Goal: Navigation & Orientation: Find specific page/section

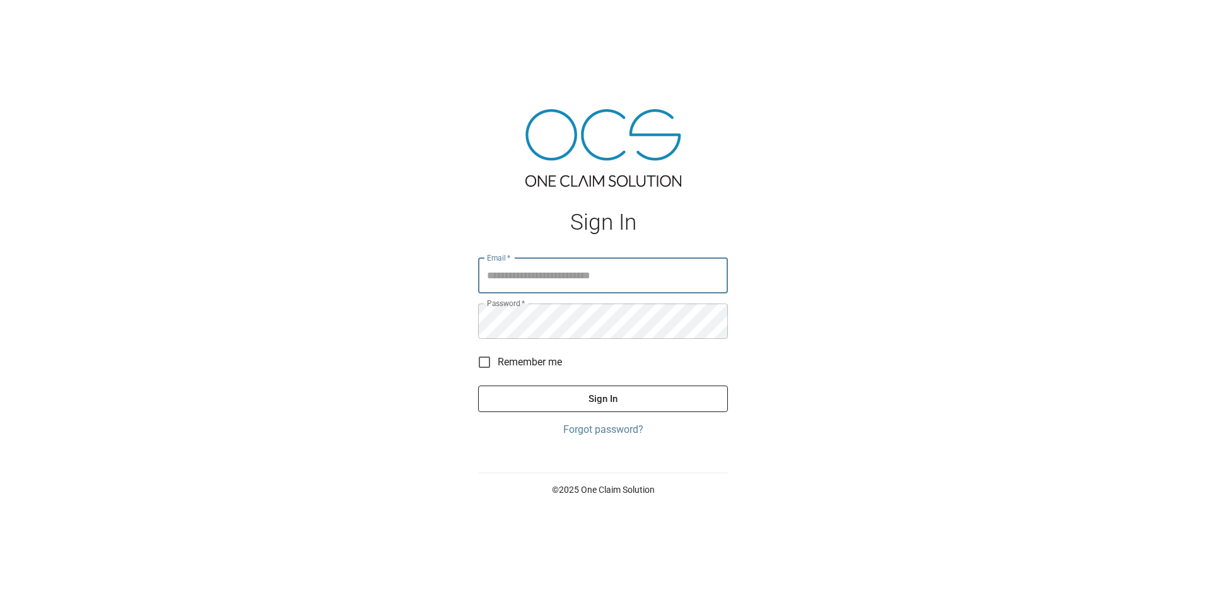
type input "**********"
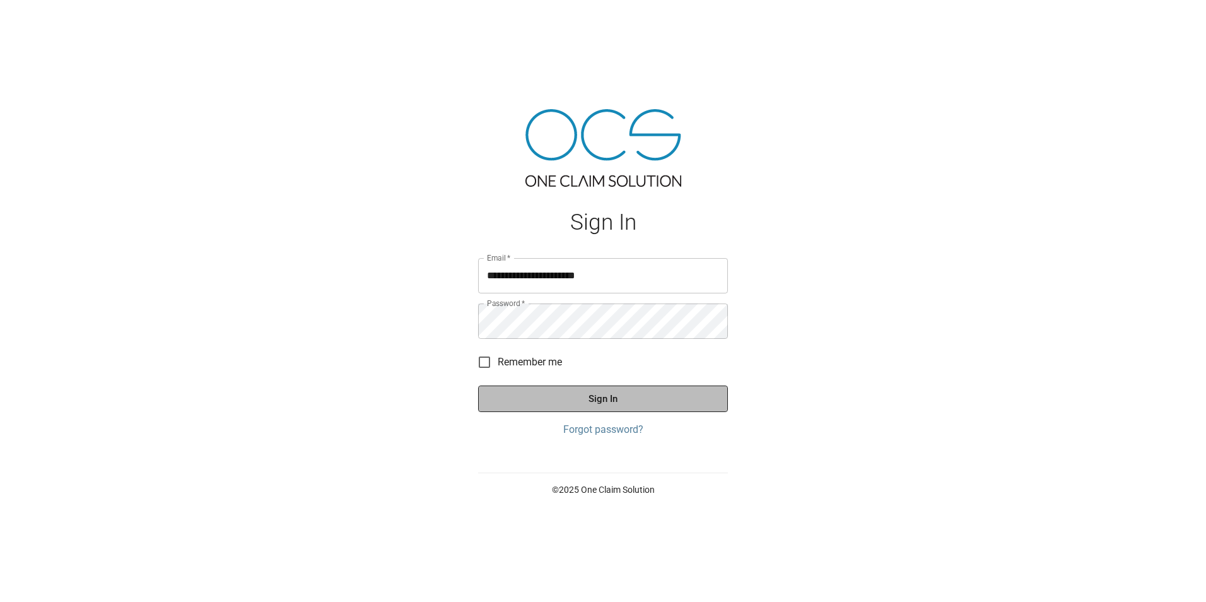
click at [627, 392] on button "Sign In" at bounding box center [603, 398] width 250 height 26
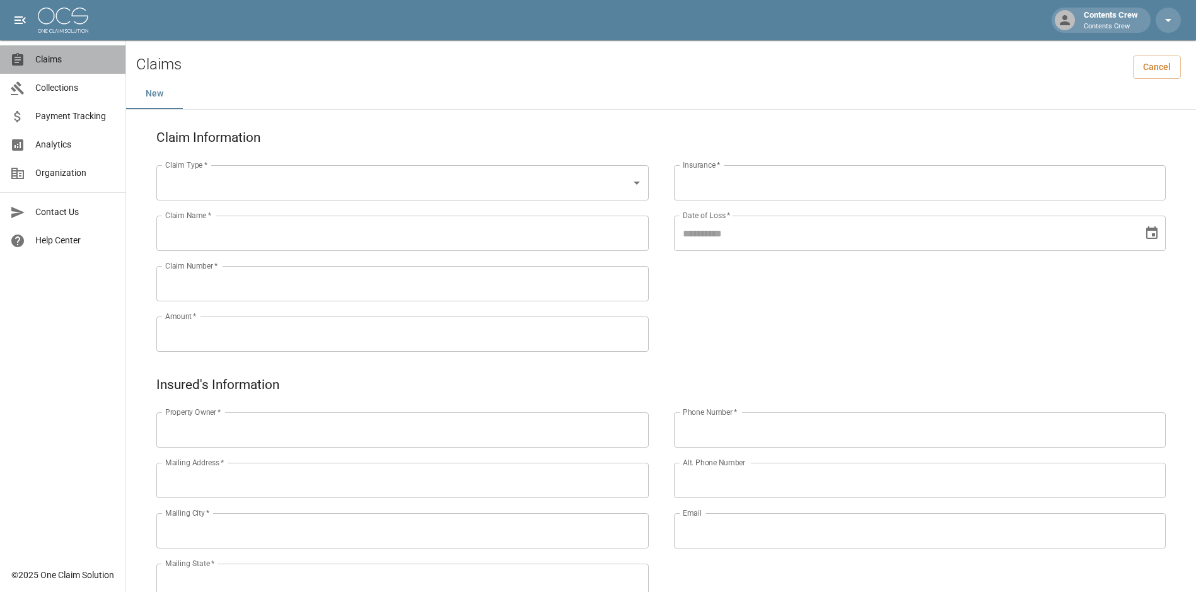
click at [54, 64] on span "Claims" at bounding box center [75, 59] width 80 height 13
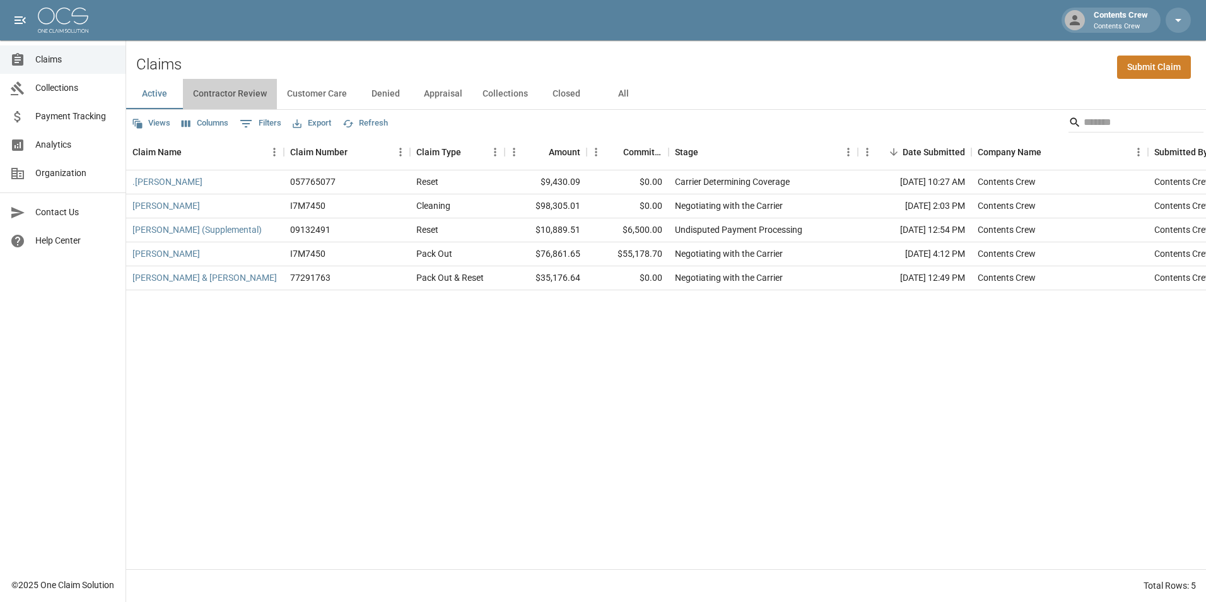
click at [240, 92] on button "Contractor Review" at bounding box center [230, 94] width 94 height 30
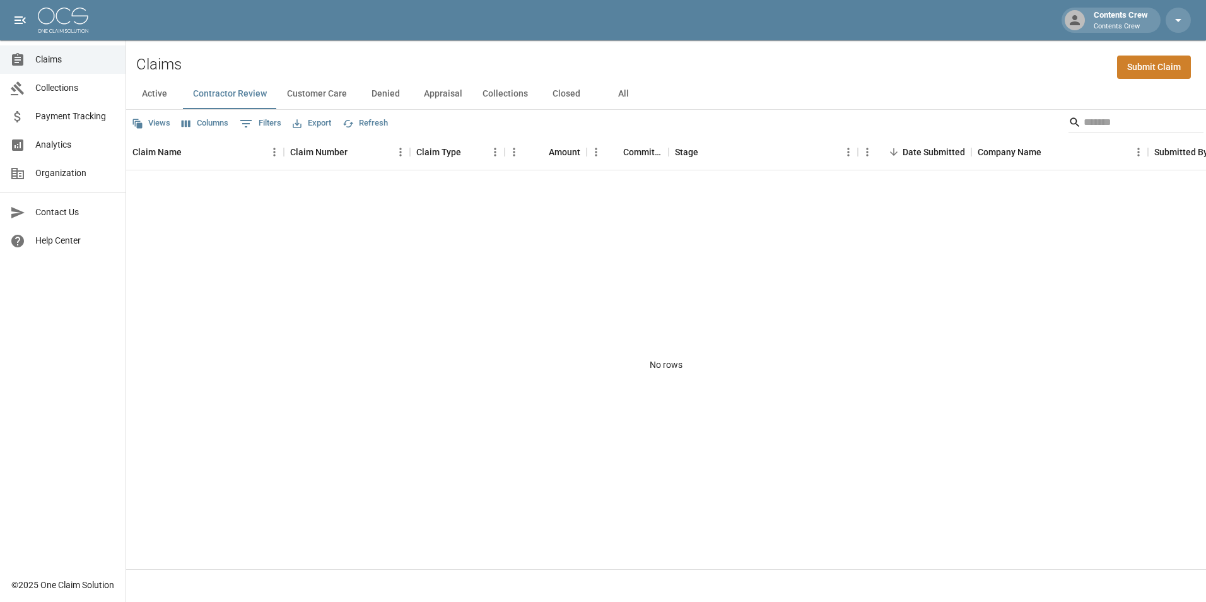
click at [322, 98] on button "Customer Care" at bounding box center [317, 94] width 80 height 30
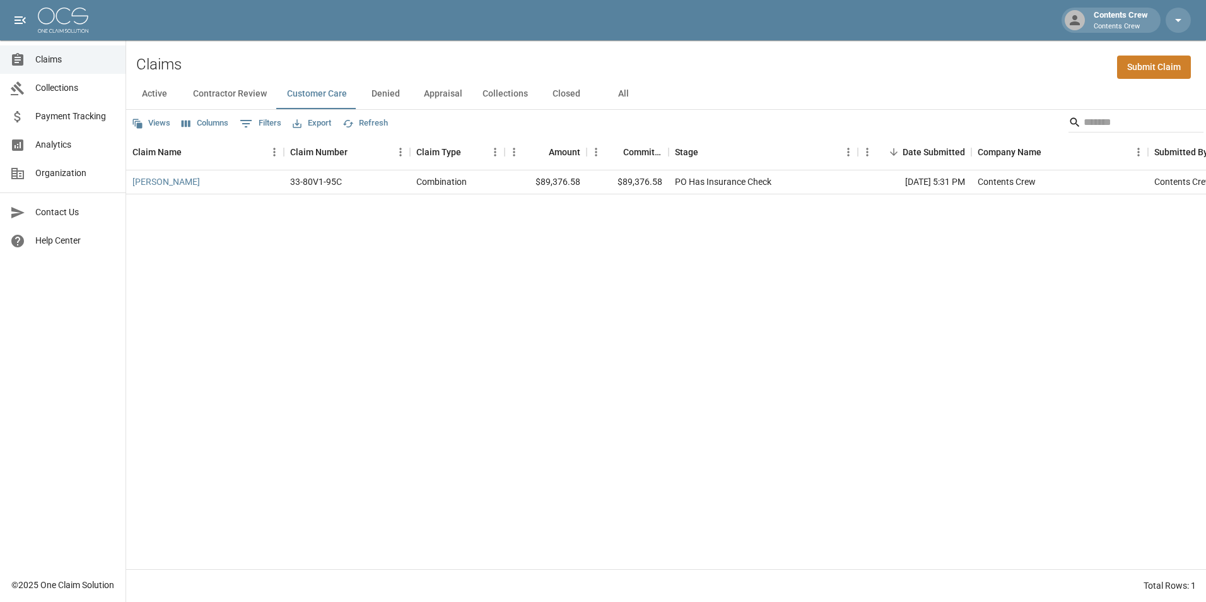
click at [385, 95] on button "Denied" at bounding box center [385, 94] width 57 height 30
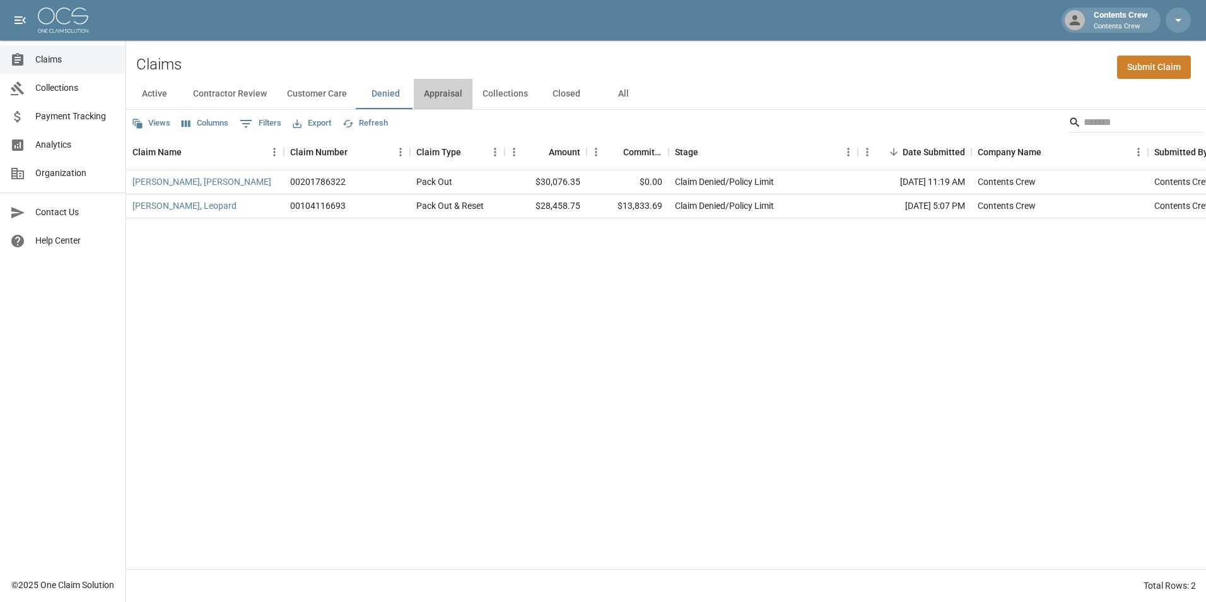
click at [444, 90] on button "Appraisal" at bounding box center [443, 94] width 59 height 30
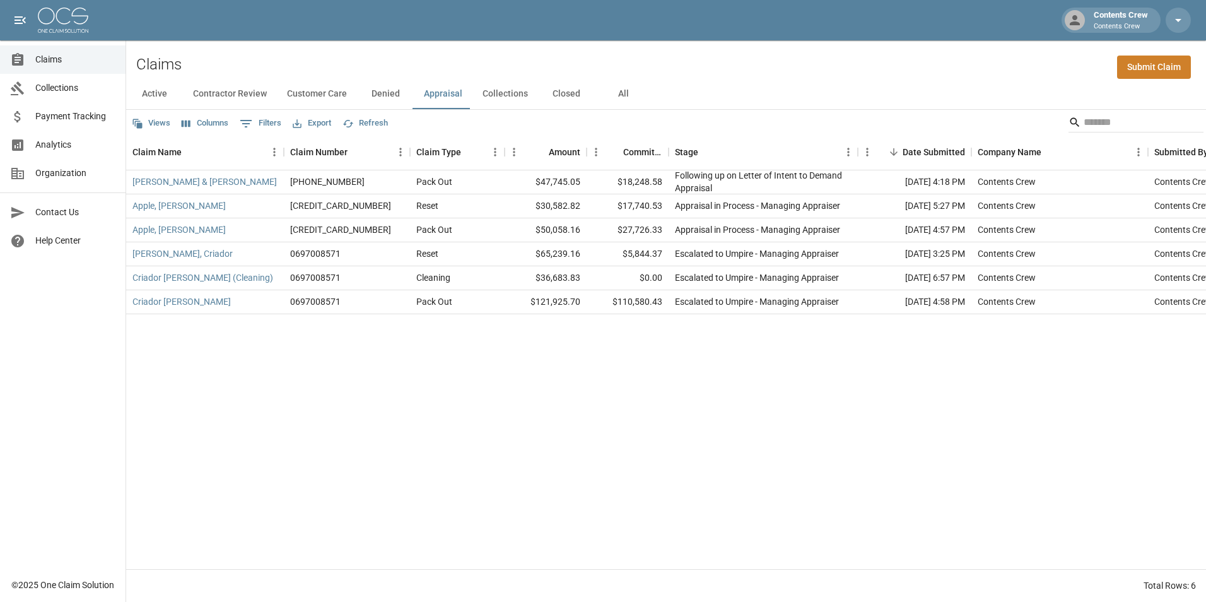
click at [508, 95] on button "Collections" at bounding box center [505, 94] width 66 height 30
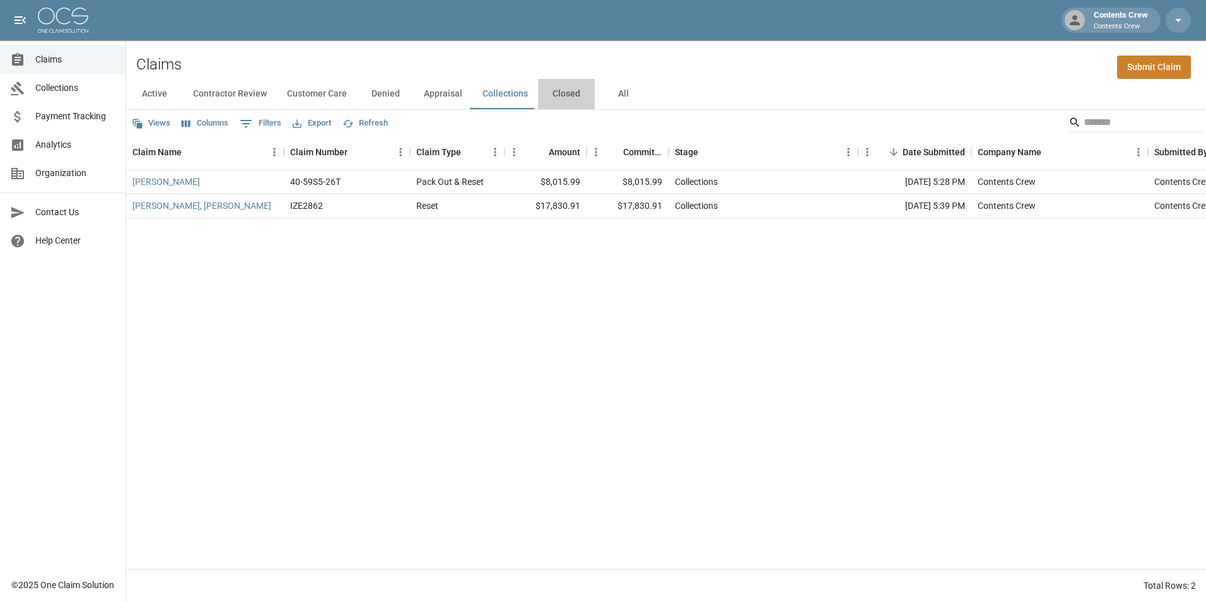
click at [566, 93] on button "Closed" at bounding box center [566, 94] width 57 height 30
